Goal: Book appointment/travel/reservation

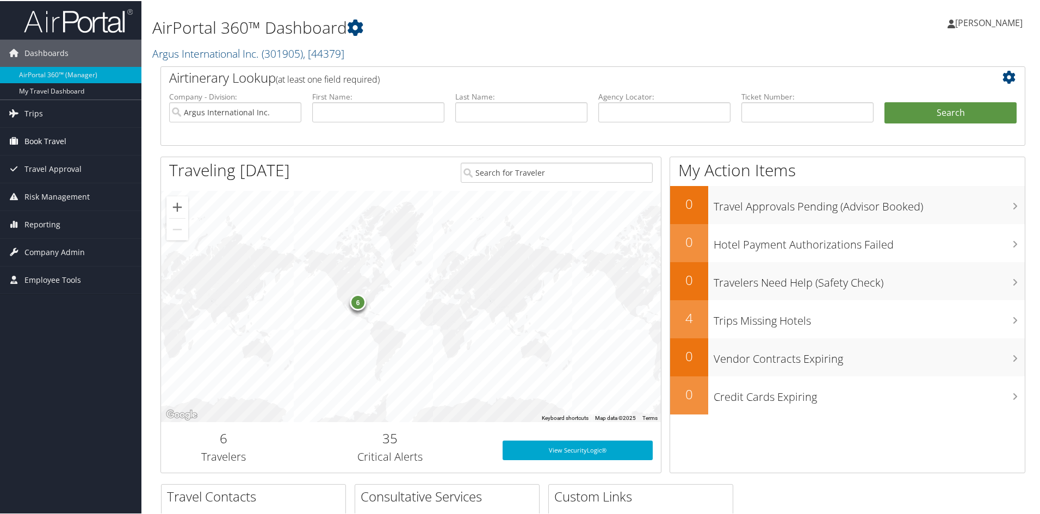
click at [35, 139] on span "Book Travel" at bounding box center [45, 140] width 42 height 27
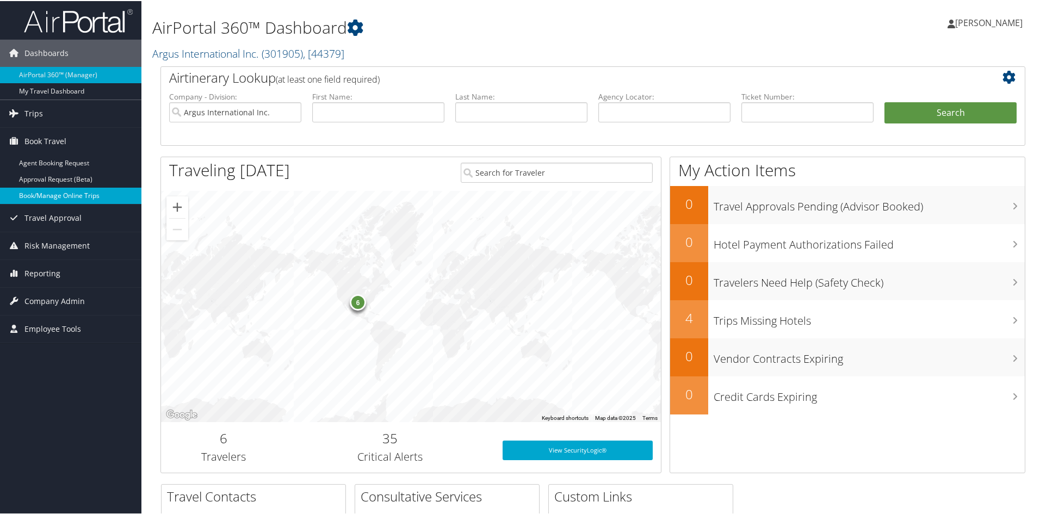
click at [48, 194] on link "Book/Manage Online Trips" at bounding box center [70, 195] width 141 height 16
